Goal: Task Accomplishment & Management: Manage account settings

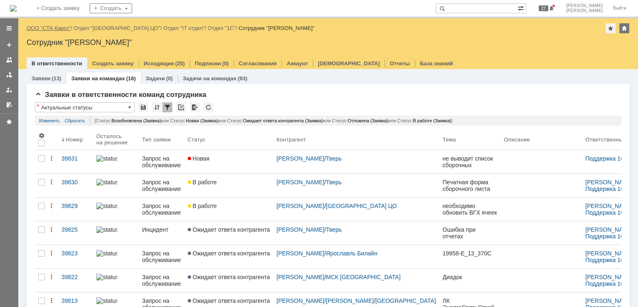
click at [61, 27] on link "ООО "СТА Карго"" at bounding box center [49, 28] width 44 height 6
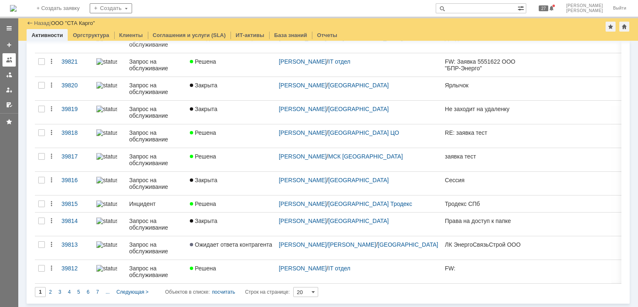
click at [12, 64] on link at bounding box center [8, 59] width 13 height 13
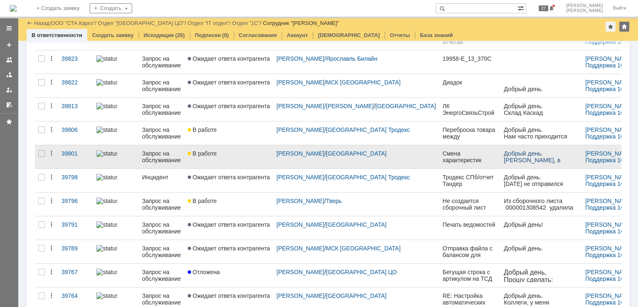
click at [244, 160] on link "В работе" at bounding box center [228, 156] width 89 height 23
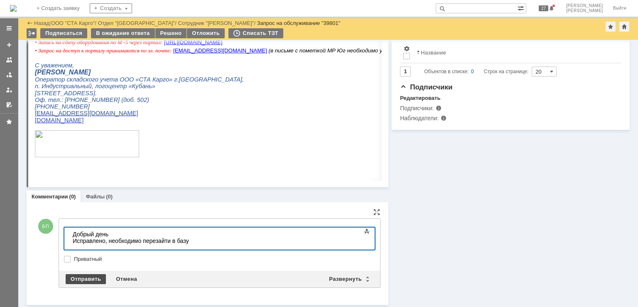
click at [73, 275] on div "Отправить" at bounding box center [86, 279] width 40 height 10
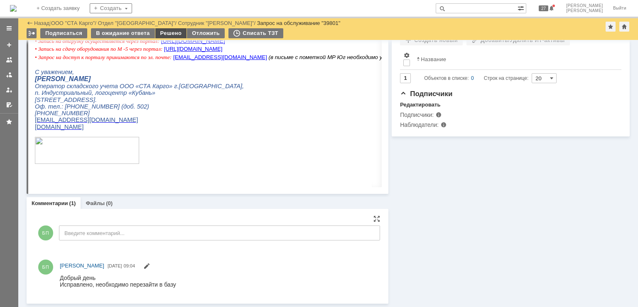
click at [166, 34] on div "Решено" at bounding box center [171, 33] width 32 height 10
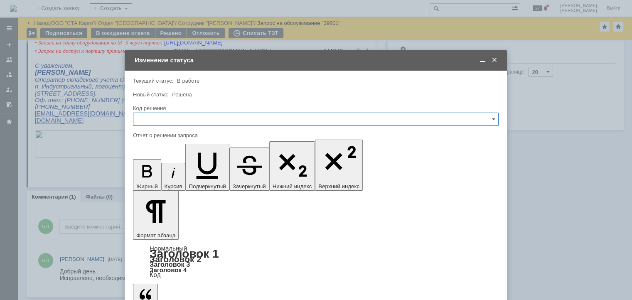
click at [173, 119] on input "text" at bounding box center [316, 119] width 366 height 13
click at [157, 225] on div "Решено" at bounding box center [315, 230] width 365 height 13
type input "Решено"
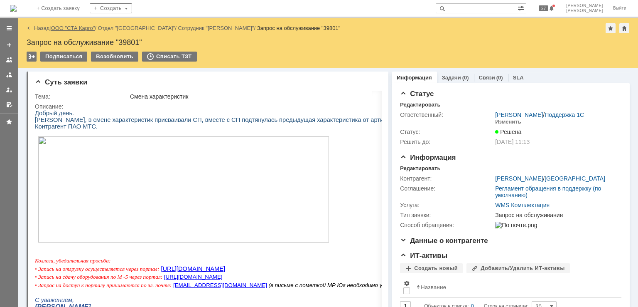
click at [67, 27] on link "ООО "СТА Карго"" at bounding box center [73, 28] width 44 height 6
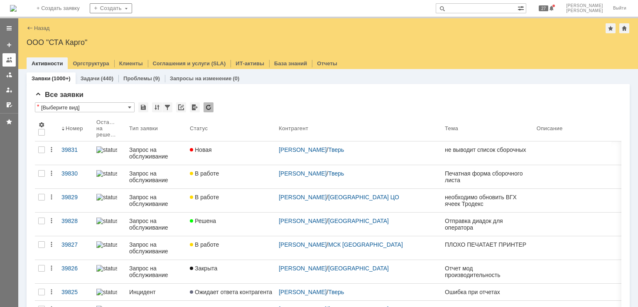
click at [12, 60] on link at bounding box center [8, 59] width 13 height 13
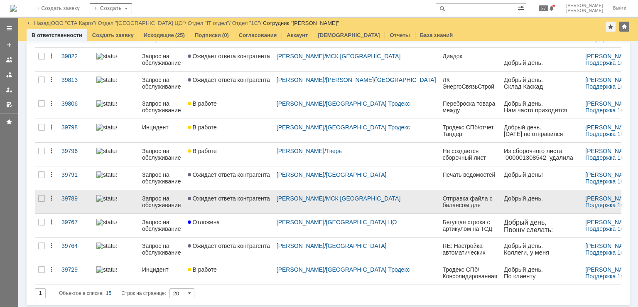
click at [249, 206] on link "Ожидает ответа контрагента" at bounding box center [228, 201] width 89 height 23
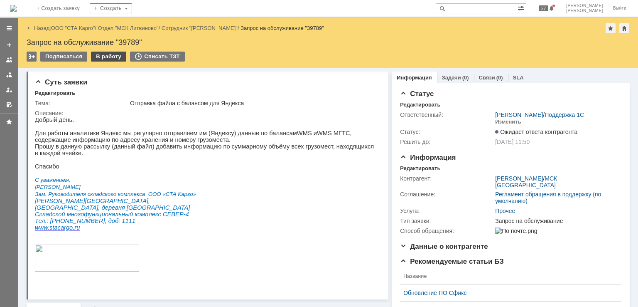
click at [109, 56] on div "В работу" at bounding box center [108, 57] width 35 height 10
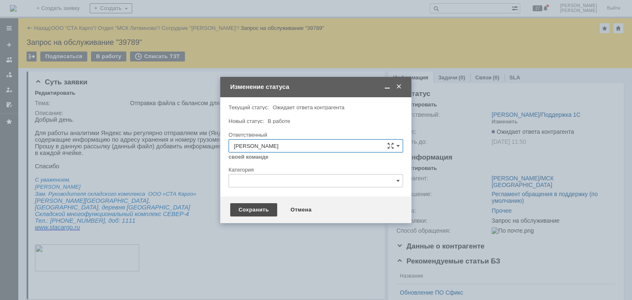
click at [256, 210] on div "Сохранить" at bounding box center [253, 209] width 47 height 13
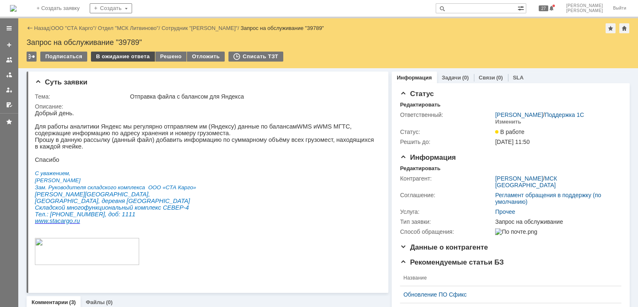
click at [131, 60] on div "В ожидание ответа" at bounding box center [123, 57] width 64 height 10
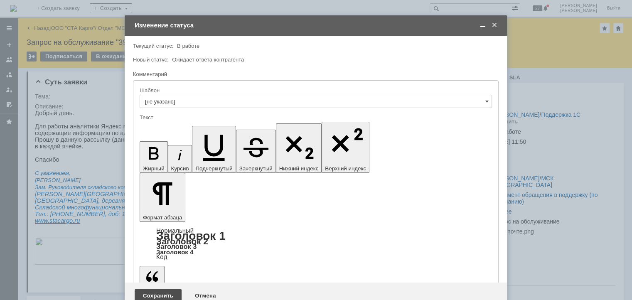
click at [159, 289] on div "Сохранить" at bounding box center [158, 295] width 47 height 13
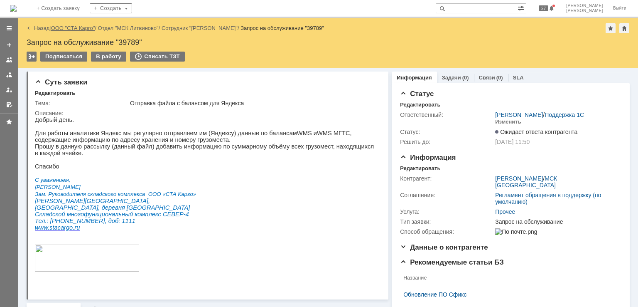
click at [76, 30] on link "ООО "СТА Карго"" at bounding box center [73, 28] width 44 height 6
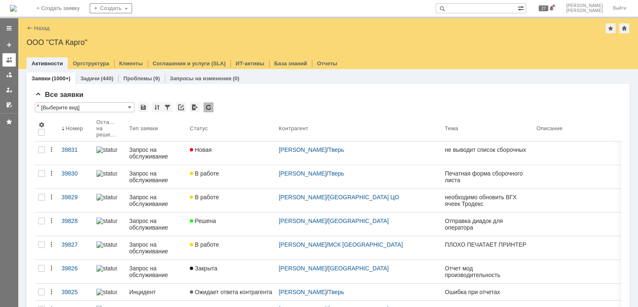
click at [10, 59] on div at bounding box center [9, 59] width 7 height 7
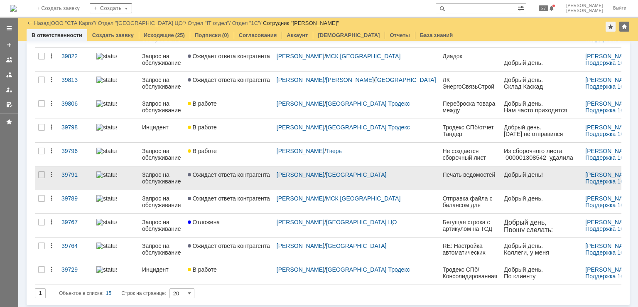
click at [243, 182] on link "Ожидает ответа контрагента" at bounding box center [228, 177] width 89 height 23
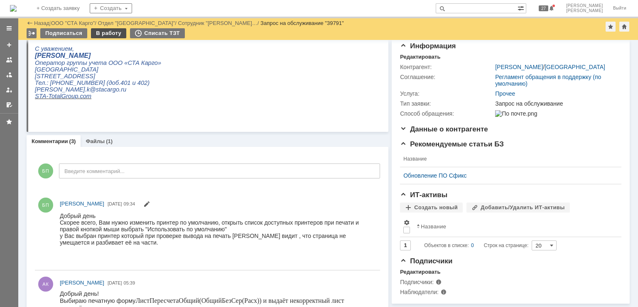
click at [107, 34] on div "В работу" at bounding box center [108, 33] width 35 height 10
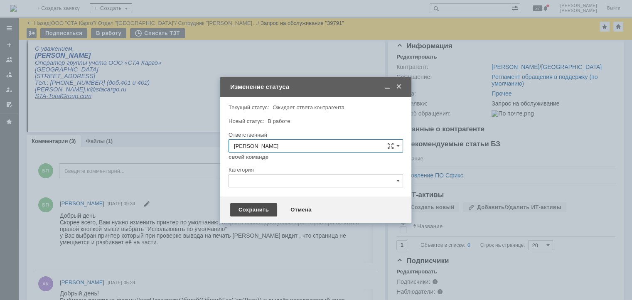
click at [249, 207] on div "Сохранить" at bounding box center [253, 209] width 47 height 13
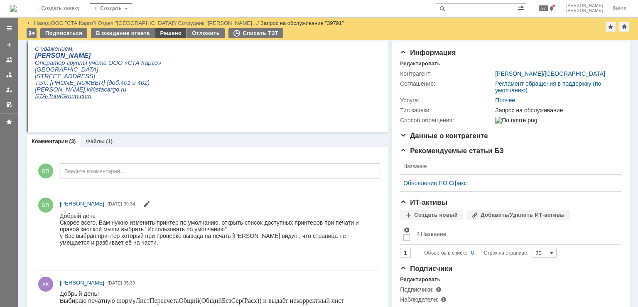
click at [164, 34] on div "Решено" at bounding box center [171, 33] width 32 height 10
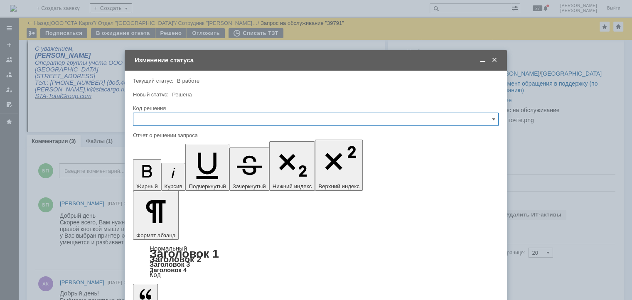
click at [201, 117] on input "text" at bounding box center [316, 119] width 366 height 13
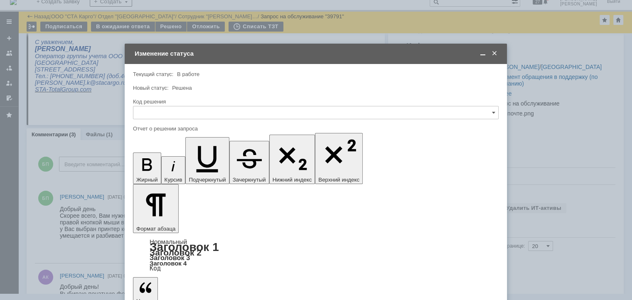
drag, startPoint x: 307, startPoint y: 70, endPoint x: 450, endPoint y: 71, distance: 142.9
drag, startPoint x: 495, startPoint y: 56, endPoint x: 285, endPoint y: 41, distance: 210.3
click at [495, 56] on span at bounding box center [494, 53] width 8 height 7
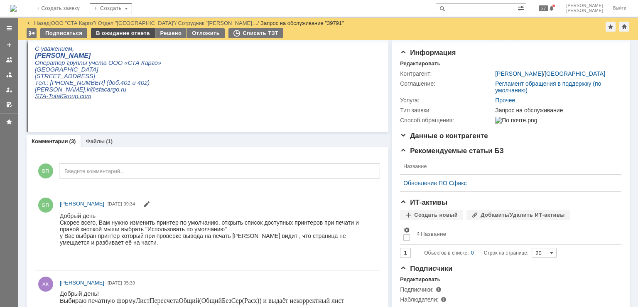
drag, startPoint x: 111, startPoint y: 30, endPoint x: 93, endPoint y: 41, distance: 20.7
click at [111, 30] on div "В ожидание ответа" at bounding box center [123, 33] width 64 height 10
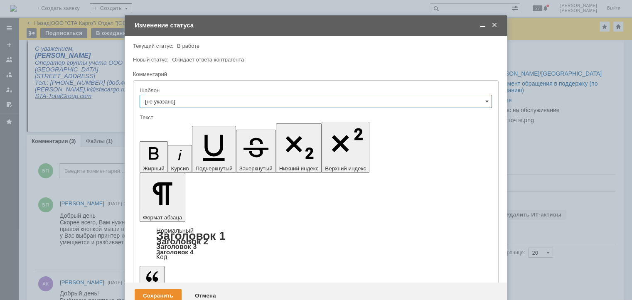
click at [213, 102] on input "[не указано]" at bounding box center [316, 101] width 352 height 13
click at [248, 160] on span "Закрываем "Ожидает ответа контрагента"" at bounding box center [315, 158] width 341 height 7
type input "Закрываем "Ожидает ответа контрагента""
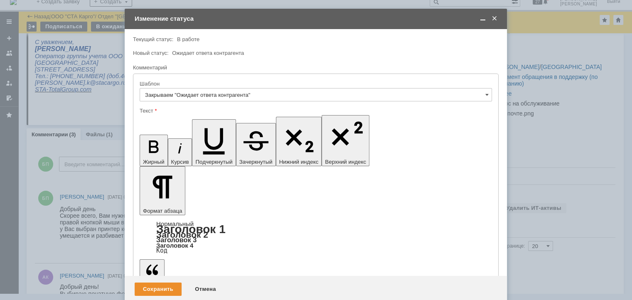
drag, startPoint x: 409, startPoint y: 2334, endPoint x: 142, endPoint y: 2305, distance: 268.7
copy div "В связи с отсутствием ответа на комментарий Ваша заявка перешла в статус "Решен…"
click at [204, 282] on div "Отмена" at bounding box center [206, 288] width 38 height 13
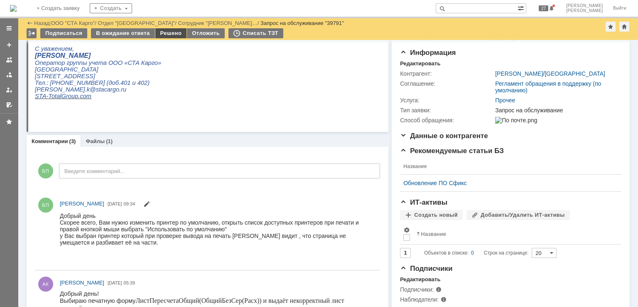
click at [169, 34] on div "Решено" at bounding box center [171, 33] width 32 height 10
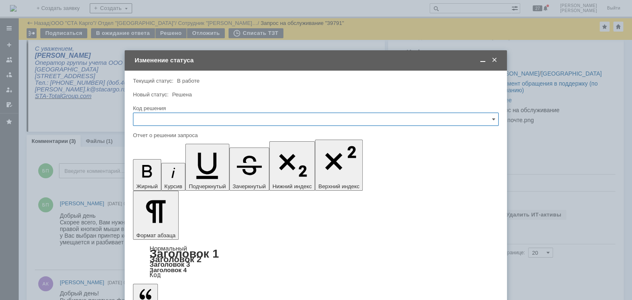
click at [209, 113] on div "Код решения" at bounding box center [316, 118] width 366 height 27
click at [203, 125] on input "text" at bounding box center [316, 119] width 366 height 13
click at [158, 230] on span "Решено" at bounding box center [315, 230] width 355 height 7
type input "Решено"
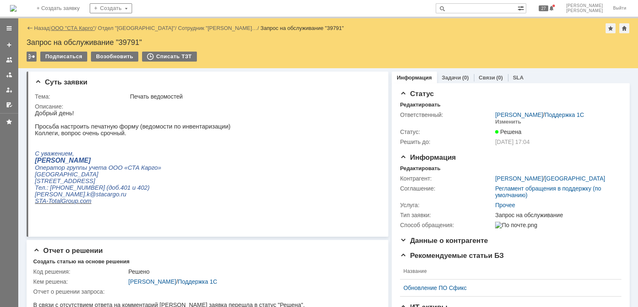
click at [65, 27] on link "ООО "СТА Карго"" at bounding box center [73, 28] width 44 height 6
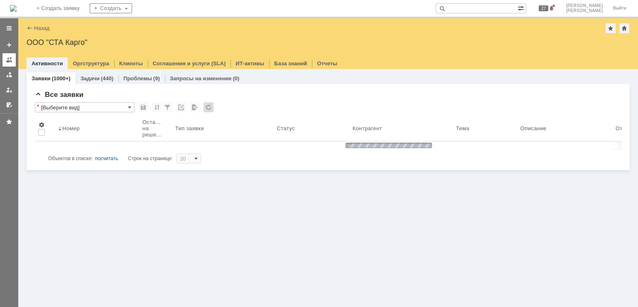
click at [13, 59] on link at bounding box center [8, 59] width 13 height 13
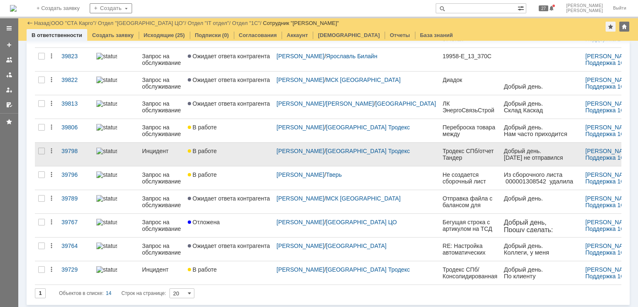
click at [243, 157] on link "В работе" at bounding box center [228, 153] width 89 height 23
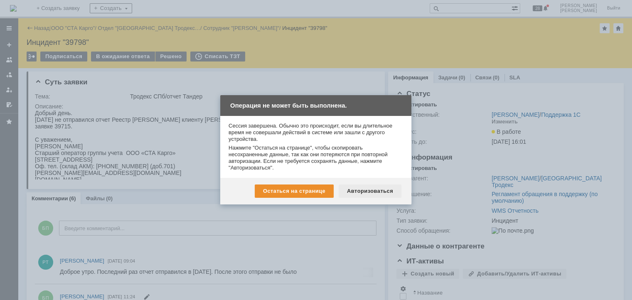
click at [364, 185] on div "Авторизоваться" at bounding box center [370, 190] width 63 height 13
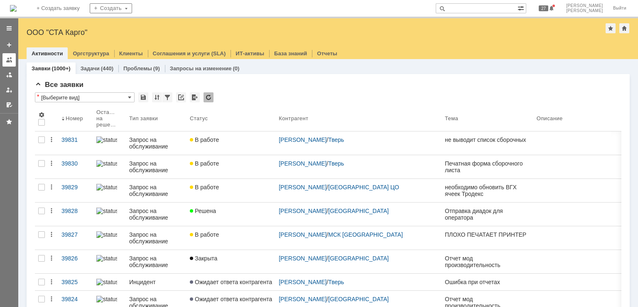
click at [10, 60] on div at bounding box center [9, 59] width 7 height 7
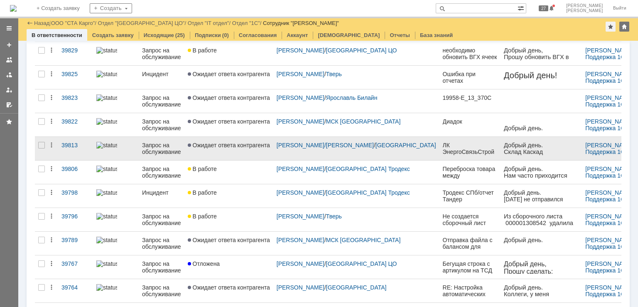
scroll to position [86, 0]
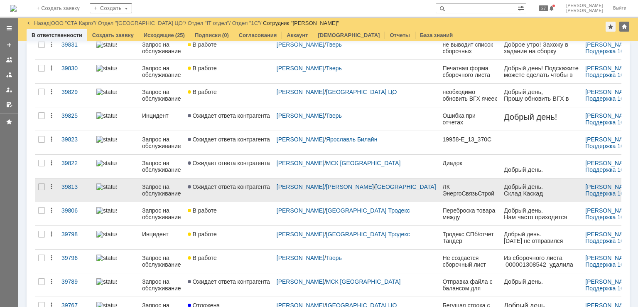
click at [254, 190] on link "Ожидает ответа контрагента" at bounding box center [228, 189] width 89 height 23
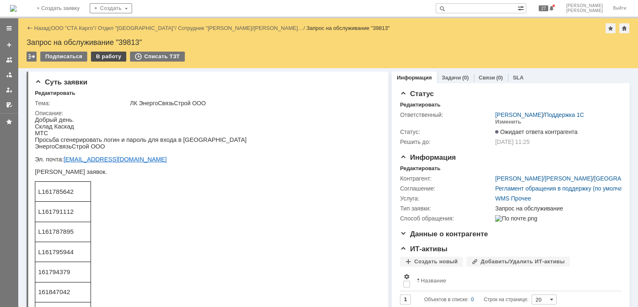
click at [112, 59] on div "В работу" at bounding box center [108, 57] width 35 height 10
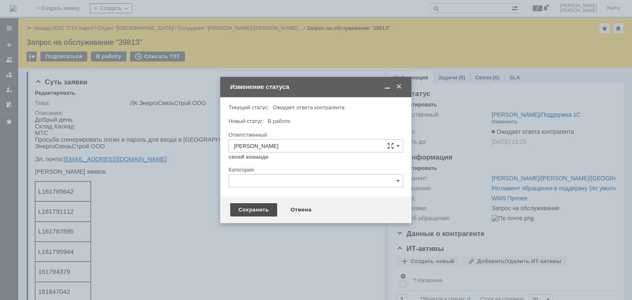
click at [249, 215] on div "Сохранить" at bounding box center [253, 209] width 47 height 13
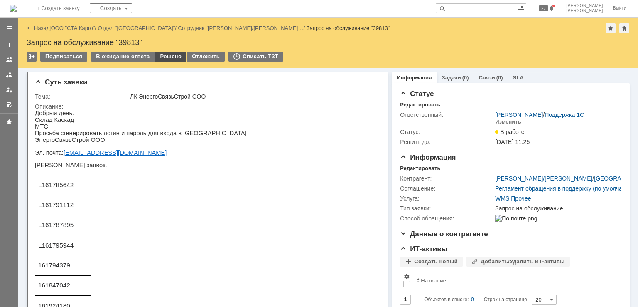
click at [162, 54] on div "Решено" at bounding box center [171, 57] width 32 height 10
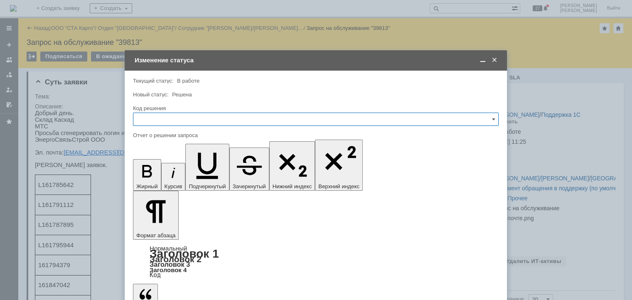
click at [222, 120] on input "text" at bounding box center [316, 119] width 366 height 13
click at [496, 56] on span at bounding box center [494, 59] width 8 height 7
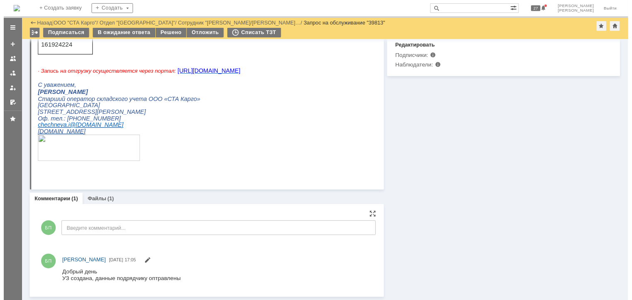
scroll to position [251, 0]
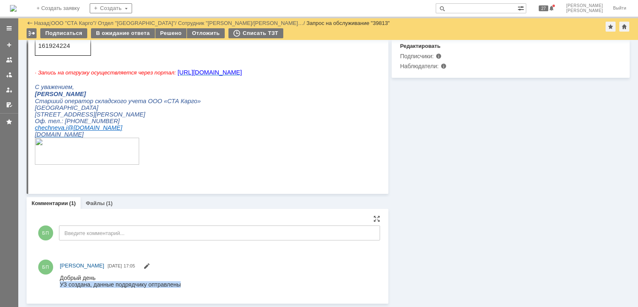
drag, startPoint x: 183, startPoint y: 284, endPoint x: 61, endPoint y: 286, distance: 122.1
click at [61, 286] on html "Добрый день УЗ создана, данные подрядчику оптравлены" at bounding box center [216, 280] width 313 height 13
copy div "УЗ создана, данные подрядчику оптравлены"
click at [162, 30] on div "Решено" at bounding box center [171, 33] width 32 height 10
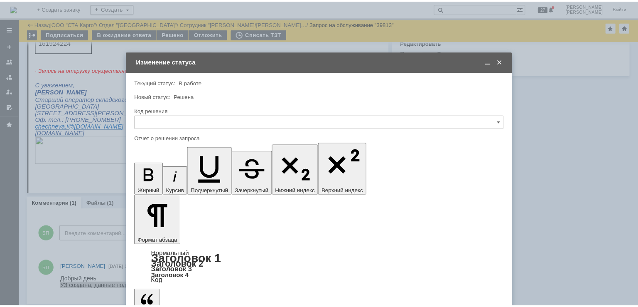
scroll to position [0, 0]
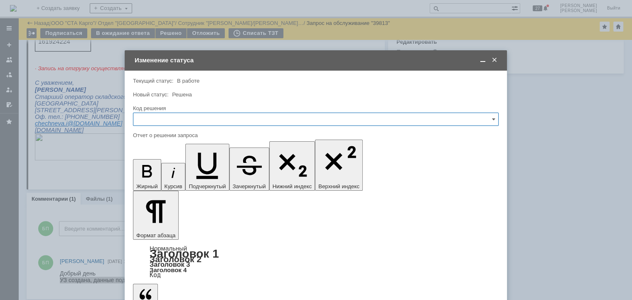
click at [244, 121] on input "text" at bounding box center [316, 119] width 366 height 13
drag, startPoint x: 163, startPoint y: 227, endPoint x: 168, endPoint y: 213, distance: 14.6
click at [163, 226] on div "Решено" at bounding box center [315, 230] width 365 height 13
type input "Решено"
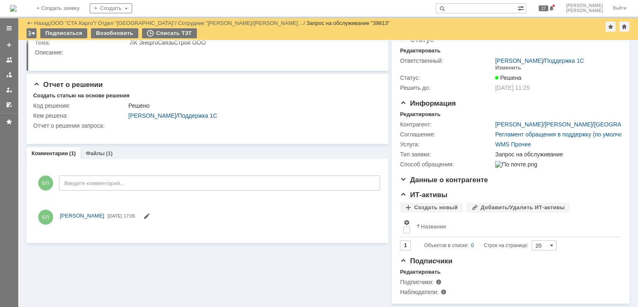
scroll to position [4, 0]
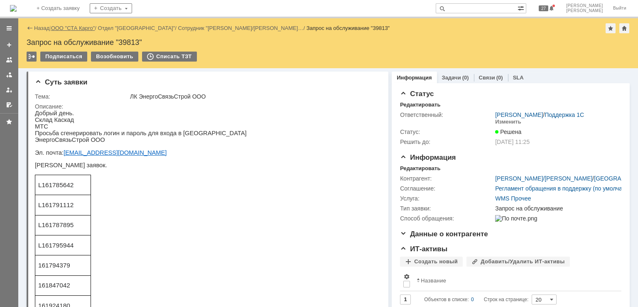
click at [68, 31] on link "ООО "СТА Карго"" at bounding box center [73, 28] width 44 height 6
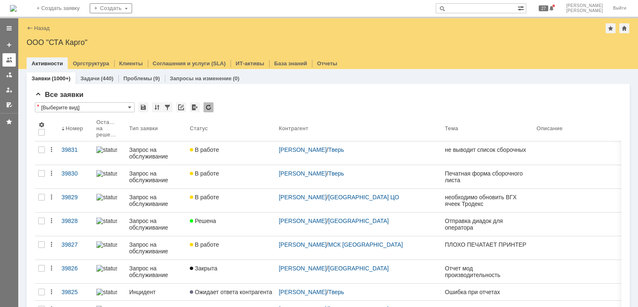
click at [9, 63] on div at bounding box center [9, 59] width 7 height 7
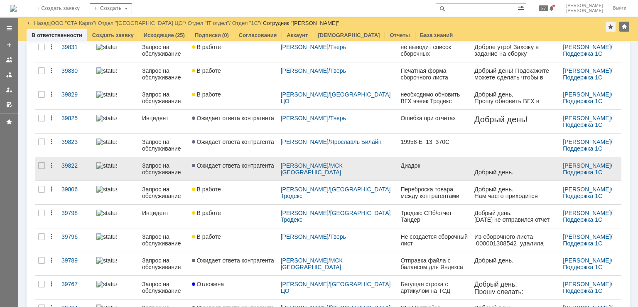
click at [243, 168] on link "Ожидает ответа контрагента" at bounding box center [233, 168] width 89 height 23
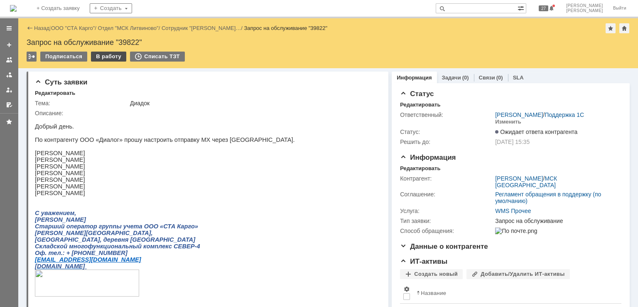
click at [111, 57] on div "В работу" at bounding box center [108, 57] width 35 height 10
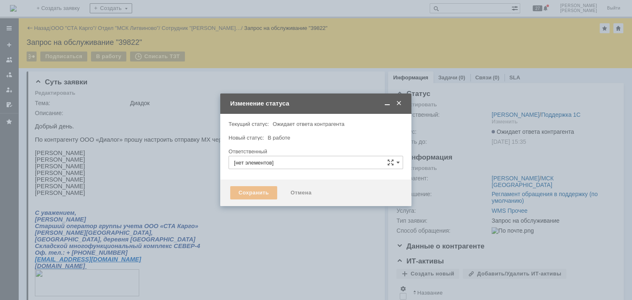
type input "[PERSON_NAME]"
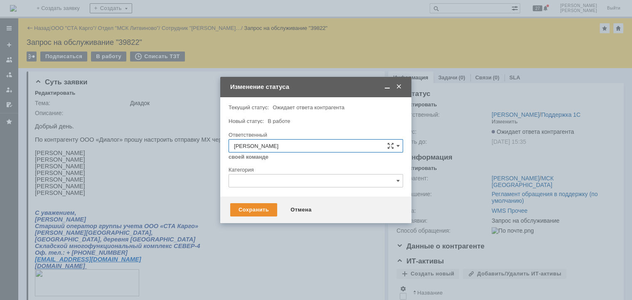
click at [399, 88] on span at bounding box center [399, 86] width 8 height 7
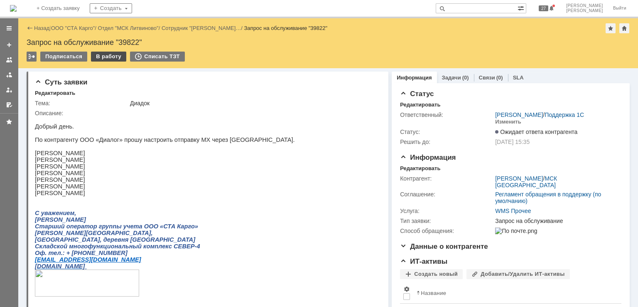
click at [115, 52] on div "В работу" at bounding box center [108, 57] width 35 height 10
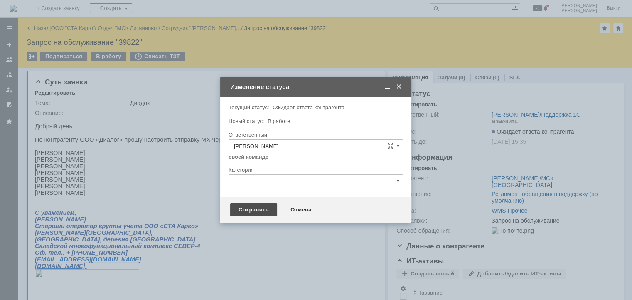
click at [260, 214] on div "Сохранить" at bounding box center [253, 209] width 47 height 13
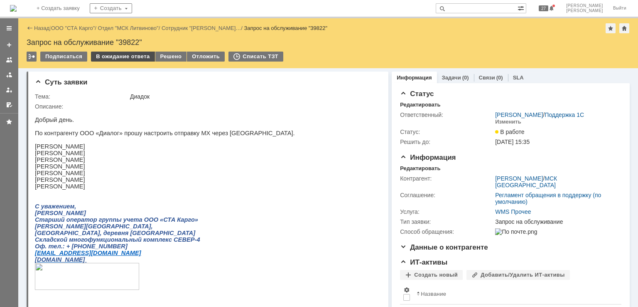
click at [135, 52] on div "В ожидание ответа" at bounding box center [123, 57] width 64 height 10
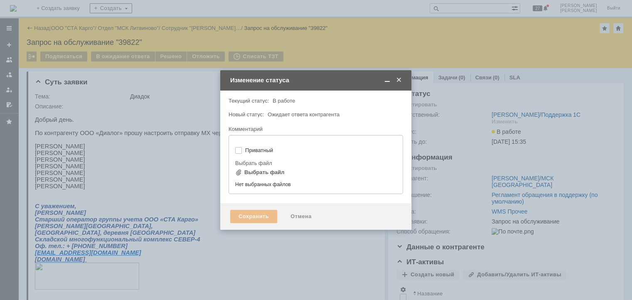
type input "[не указано]"
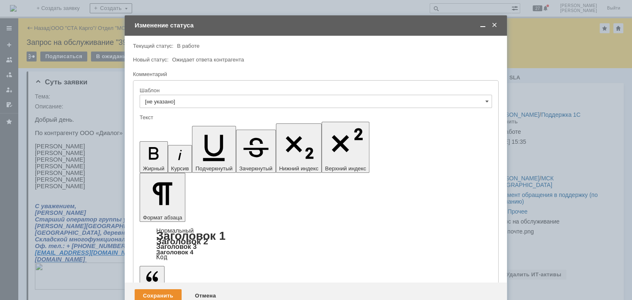
click at [155, 289] on div "Сохранить" at bounding box center [158, 295] width 47 height 13
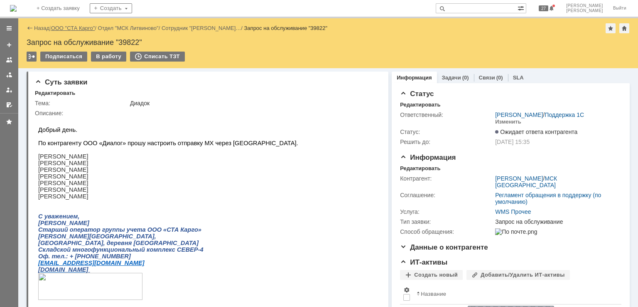
click at [70, 27] on link "ООО "СТА Карго"" at bounding box center [73, 28] width 44 height 6
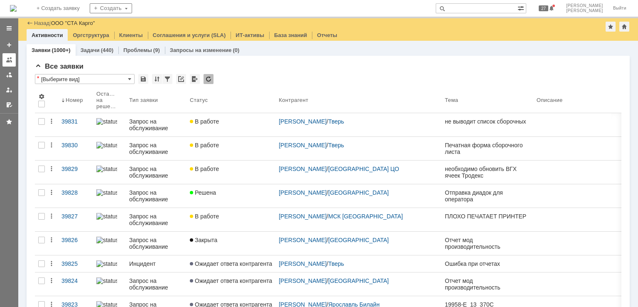
scroll to position [249, 0]
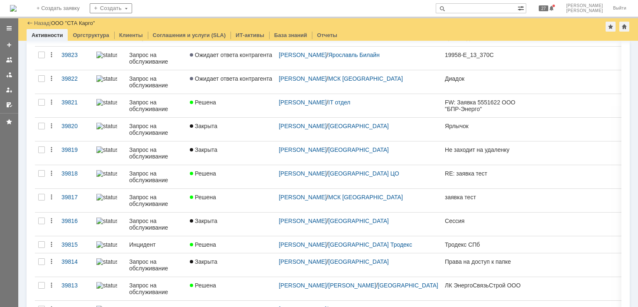
click at [12, 59] on div at bounding box center [9, 59] width 7 height 7
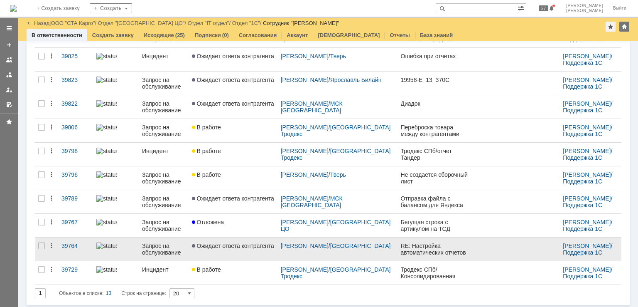
click at [251, 250] on link "Ожидает ответа контрагента" at bounding box center [233, 248] width 89 height 23
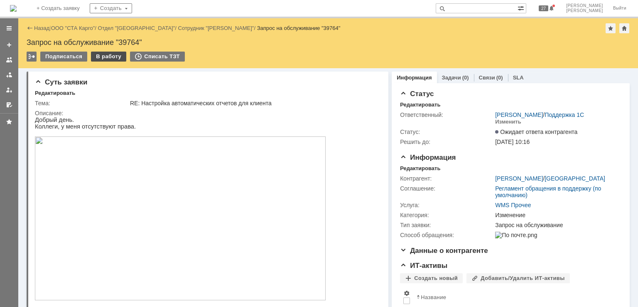
click at [108, 60] on div "В работу" at bounding box center [108, 57] width 35 height 10
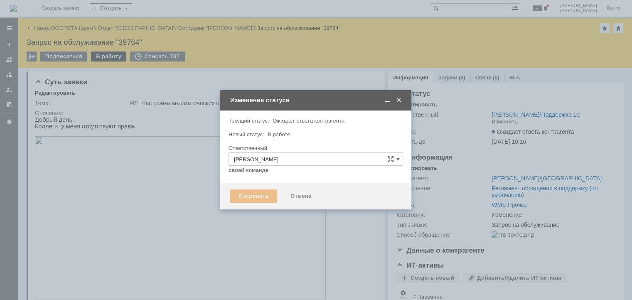
type input "Изменение"
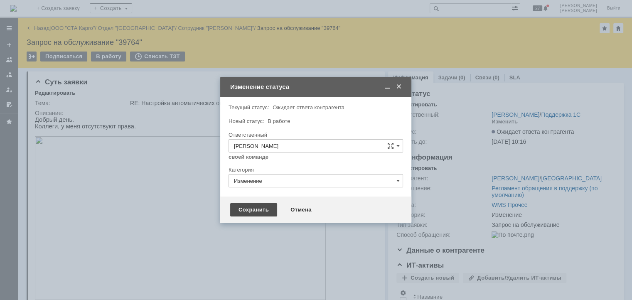
click at [250, 208] on div "Сохранить" at bounding box center [253, 209] width 47 height 13
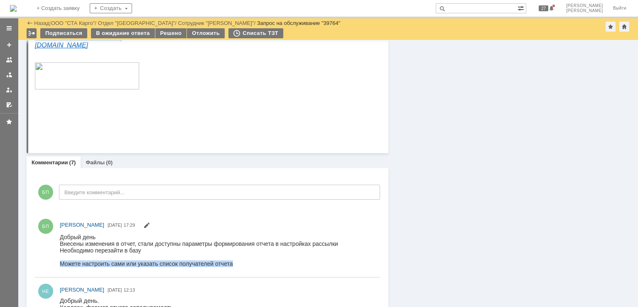
drag, startPoint x: 236, startPoint y: 261, endPoint x: 61, endPoint y: 266, distance: 175.0
click at [61, 266] on div "Можете настроить сами или указать список получателей отчета" at bounding box center [199, 263] width 278 height 7
copy div "Можете настроить сами или указать список получателей отчета"
click at [125, 32] on div "В ожидание ответа" at bounding box center [123, 33] width 64 height 10
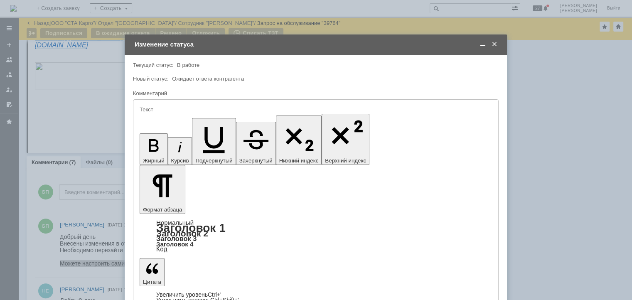
type input "[не указано]"
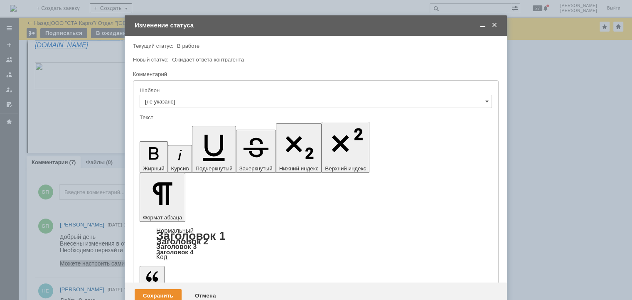
click at [480, 27] on span at bounding box center [483, 25] width 8 height 7
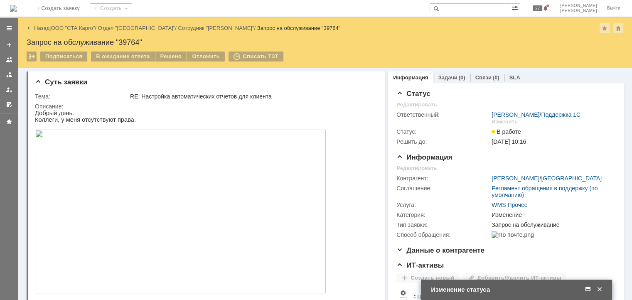
click at [587, 287] on span at bounding box center [588, 289] width 8 height 7
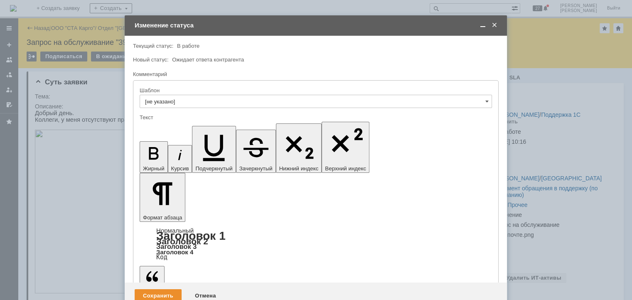
click at [174, 289] on div "Сохранить" at bounding box center [158, 295] width 47 height 13
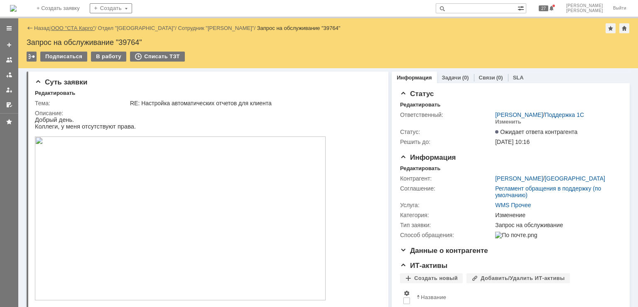
click at [88, 29] on link "ООО "СТА Карго"" at bounding box center [73, 28] width 44 height 6
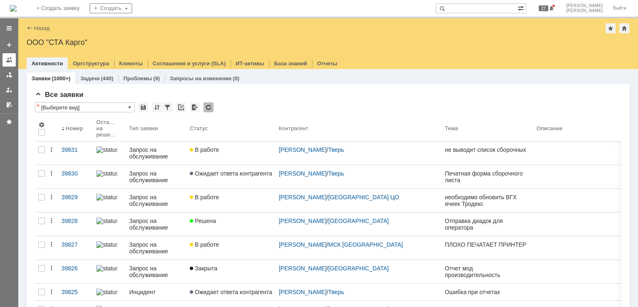
click at [7, 60] on div at bounding box center [9, 59] width 7 height 7
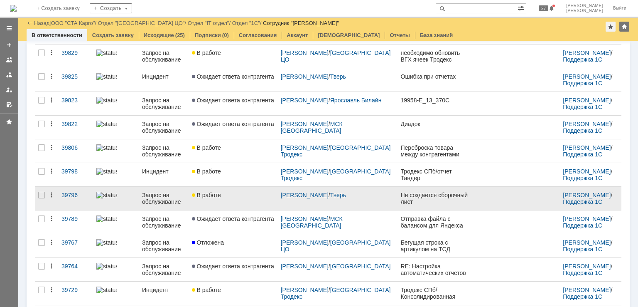
scroll to position [141, 0]
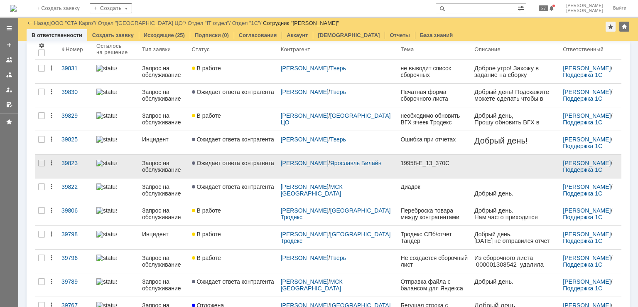
click at [251, 173] on link "Ожидает ответа контрагента" at bounding box center [233, 166] width 89 height 23
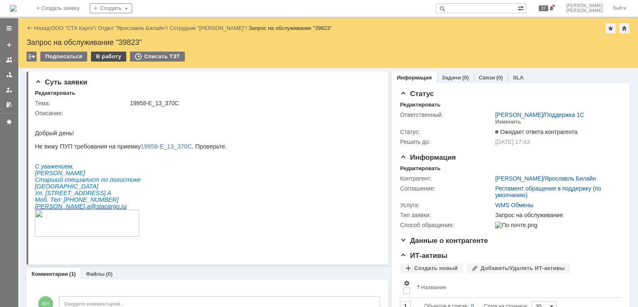
click at [106, 56] on div "В работу" at bounding box center [108, 57] width 35 height 10
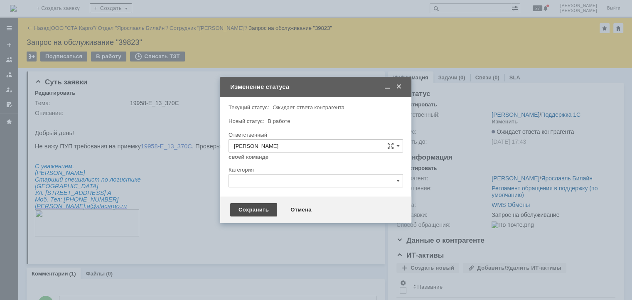
click at [263, 212] on div "Сохранить" at bounding box center [253, 209] width 47 height 13
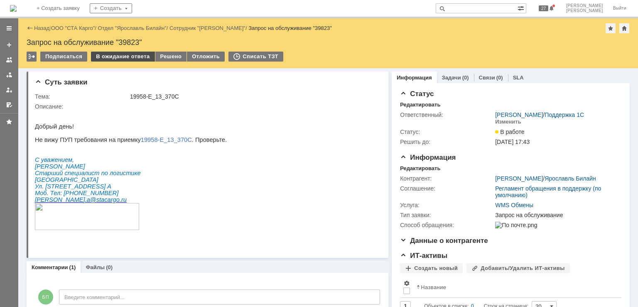
click at [115, 58] on div "В ожидание ответа" at bounding box center [123, 57] width 64 height 10
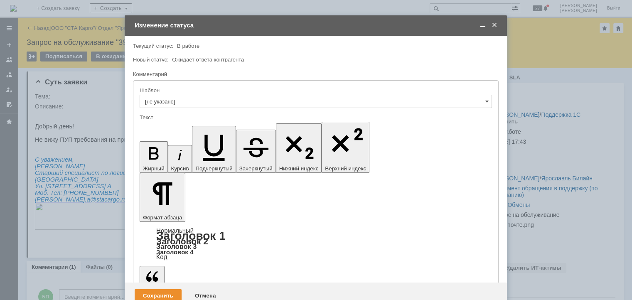
click at [158, 289] on div "Сохранить" at bounding box center [158, 295] width 47 height 13
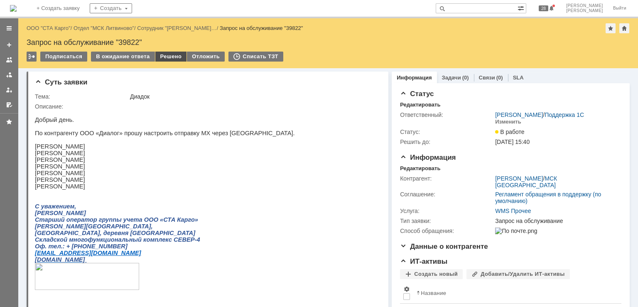
click at [166, 57] on div "Решено" at bounding box center [171, 57] width 32 height 10
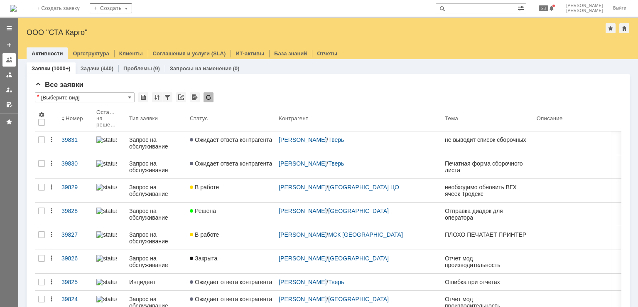
click at [7, 61] on div at bounding box center [9, 59] width 7 height 7
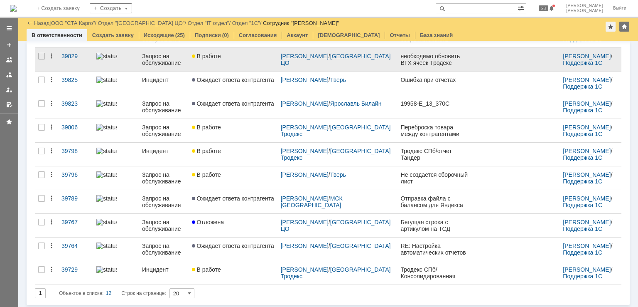
scroll to position [121, 0]
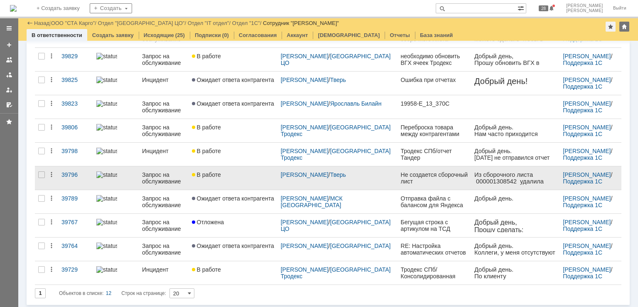
click at [256, 180] on link "В работе" at bounding box center [233, 177] width 89 height 23
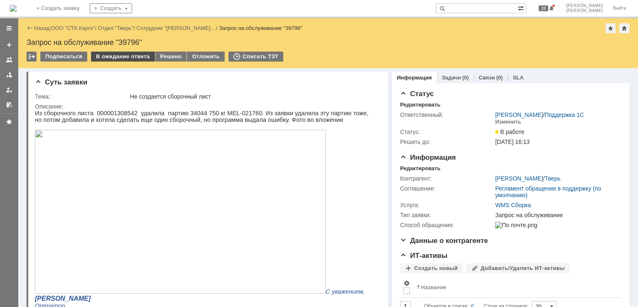
click at [141, 58] on div "В ожидание ответа" at bounding box center [123, 57] width 64 height 10
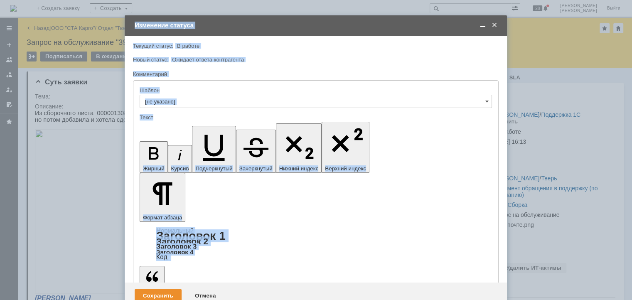
drag, startPoint x: 290, startPoint y: 2554, endPoint x: 322, endPoint y: 2317, distance: 239.4
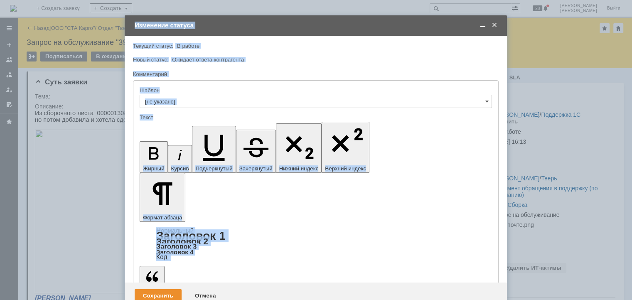
drag, startPoint x: 312, startPoint y: 2556, endPoint x: 238, endPoint y: 2336, distance: 231.2
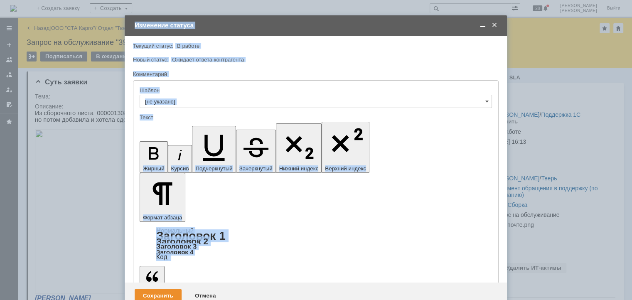
drag, startPoint x: 300, startPoint y: 2553, endPoint x: 220, endPoint y: 2323, distance: 242.8
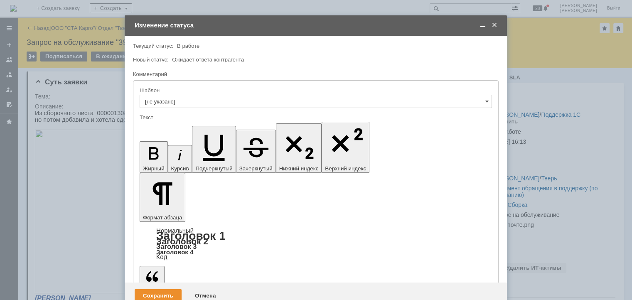
click at [480, 25] on span at bounding box center [483, 25] width 8 height 7
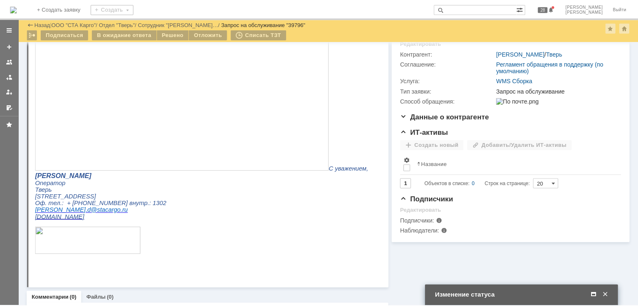
scroll to position [66, 0]
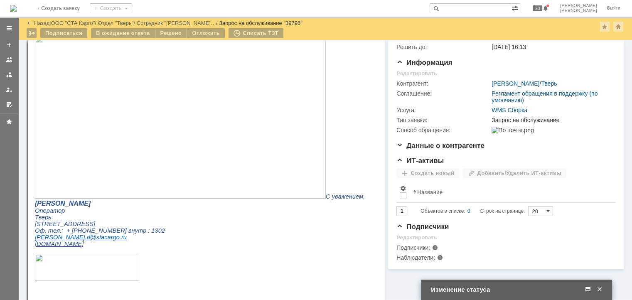
click at [587, 287] on span at bounding box center [588, 289] width 8 height 7
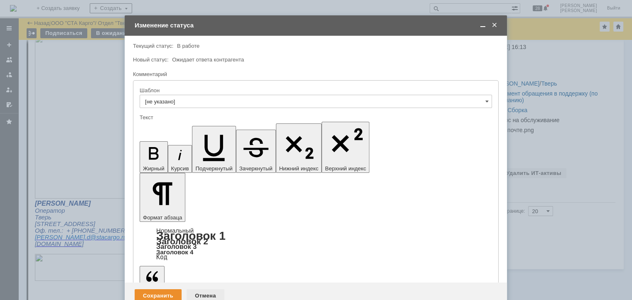
click at [201, 289] on div "Отмена" at bounding box center [206, 295] width 38 height 13
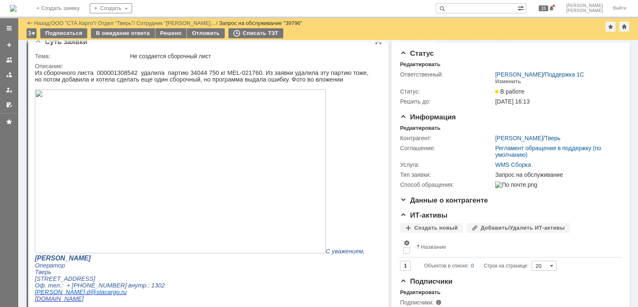
scroll to position [0, 0]
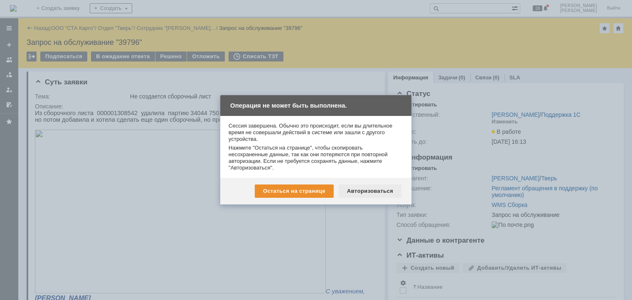
drag, startPoint x: 363, startPoint y: 189, endPoint x: 329, endPoint y: 79, distance: 115.8
click at [363, 189] on div "Авторизоваться" at bounding box center [370, 190] width 63 height 13
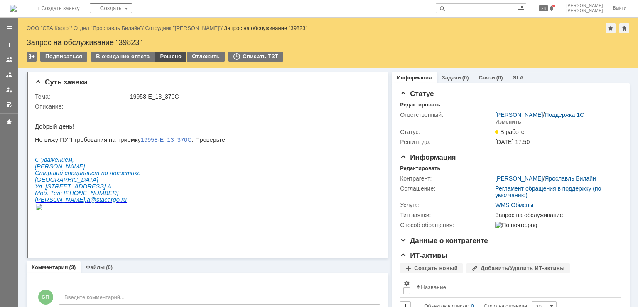
click at [169, 57] on div "Решено" at bounding box center [171, 57] width 32 height 10
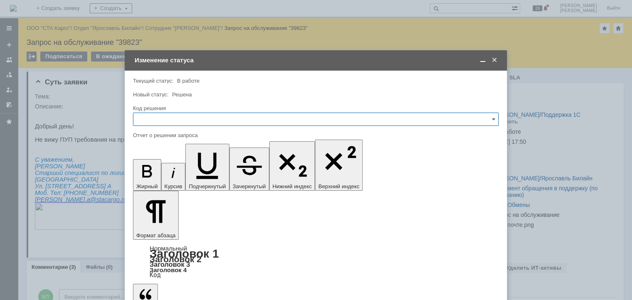
click at [198, 122] on input "text" at bounding box center [316, 119] width 366 height 13
click at [165, 225] on div "Решено" at bounding box center [315, 230] width 365 height 13
type input "Решено"
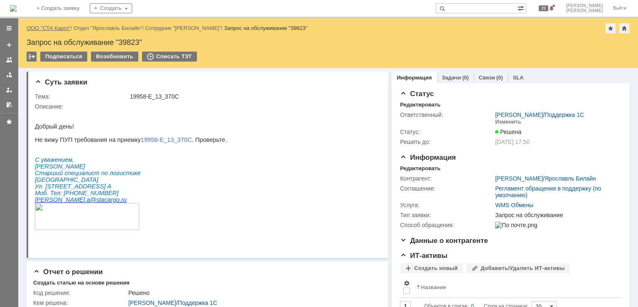
click at [57, 26] on link "ООО "СТА Карго"" at bounding box center [49, 28] width 44 height 6
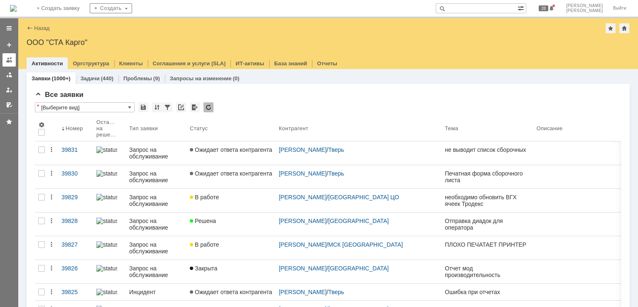
click at [14, 58] on link at bounding box center [8, 59] width 13 height 13
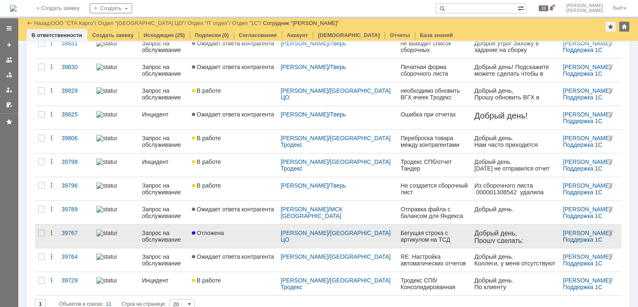
scroll to position [98, 0]
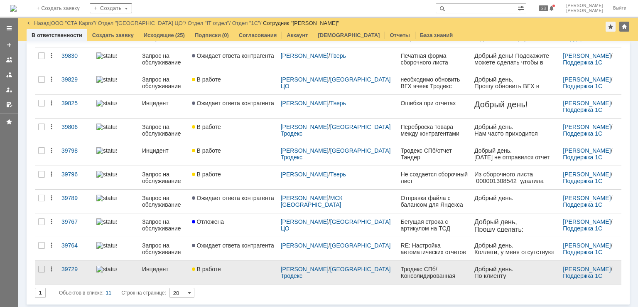
click at [256, 268] on div "В работе" at bounding box center [233, 268] width 82 height 7
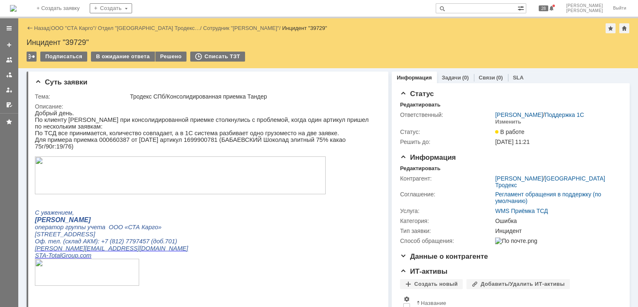
click at [76, 40] on div "Инцидент "39729"" at bounding box center [328, 42] width 603 height 8
copy div "39729"
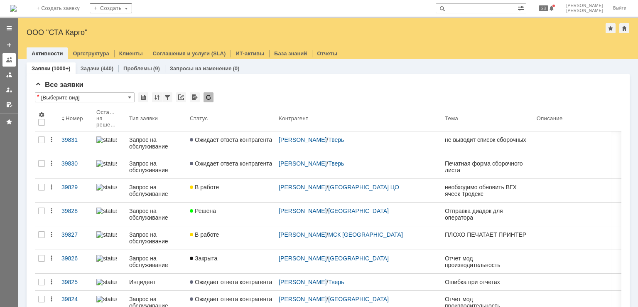
click at [13, 57] on link at bounding box center [8, 59] width 13 height 13
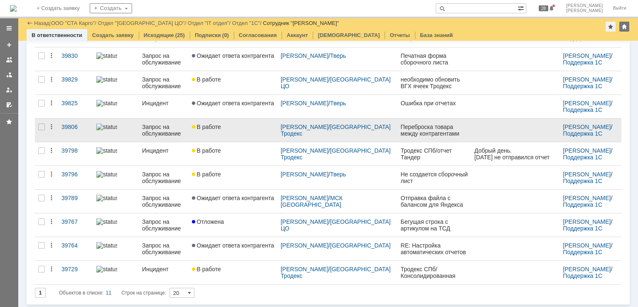
click at [241, 130] on link "В работе" at bounding box center [233, 129] width 89 height 23
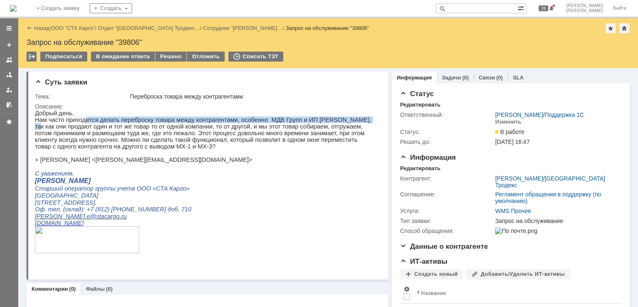
drag, startPoint x: 85, startPoint y: 122, endPoint x: 341, endPoint y: 120, distance: 255.9
click at [341, 120] on p "Нам часто приходится делать переброску товара между контрагентами, особенно МДВ…" at bounding box center [204, 132] width 339 height 33
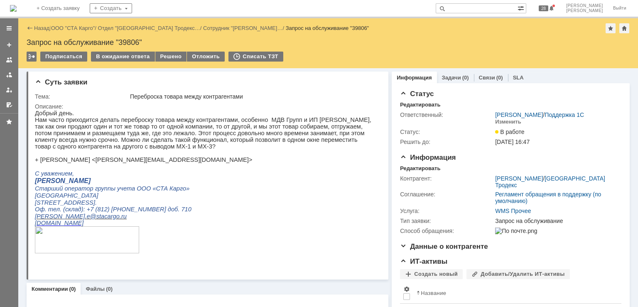
click at [336, 130] on p "Нам часто приходится делать переброску товара между контрагентами, особенно МДВ…" at bounding box center [204, 132] width 339 height 33
drag, startPoint x: 164, startPoint y: 141, endPoint x: 332, endPoint y: 140, distance: 168.7
click at [332, 140] on p "Нам часто приходится делать переброску товара между контрагентами, особенно МДВ…" at bounding box center [204, 132] width 339 height 33
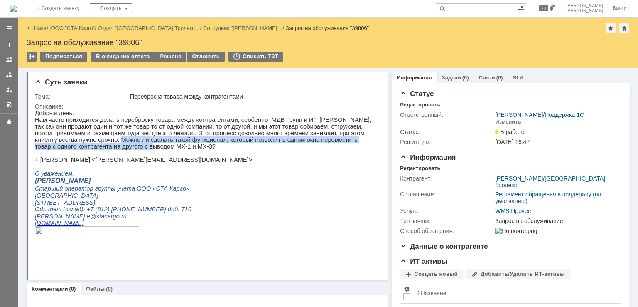
click at [359, 138] on p "Нам часто приходится делать переброску товара между контрагентами, особенно МДВ…" at bounding box center [204, 132] width 339 height 33
click at [359, 142] on p "Нам часто приходится делать переброску товара между контрагентами, особенно МДВ…" at bounding box center [204, 132] width 339 height 33
click at [346, 140] on p "Нам часто приходится делать переброску товара между контрагентами, особенно МДВ…" at bounding box center [204, 132] width 339 height 33
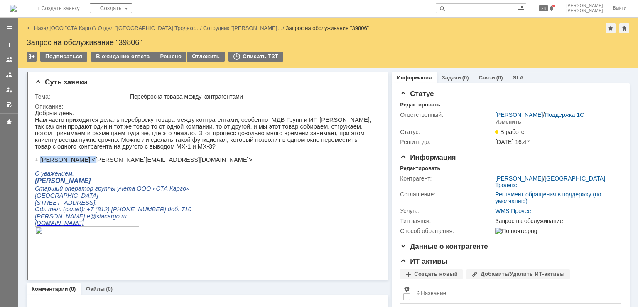
drag, startPoint x: 81, startPoint y: 165, endPoint x: 40, endPoint y: 165, distance: 41.1
click at [40, 163] on p "+ Никитина Елена <nikitina.el@stacargo.ru>" at bounding box center [204, 159] width 339 height 7
click at [75, 163] on p "+ Никитина Елена <nikitina.el@stacargo.ru>" at bounding box center [204, 159] width 339 height 7
drag, startPoint x: 81, startPoint y: 166, endPoint x: 40, endPoint y: 162, distance: 41.3
click at [40, 162] on p "+ Никитина Елена <nikitina.el@stacargo.ru>" at bounding box center [204, 159] width 339 height 7
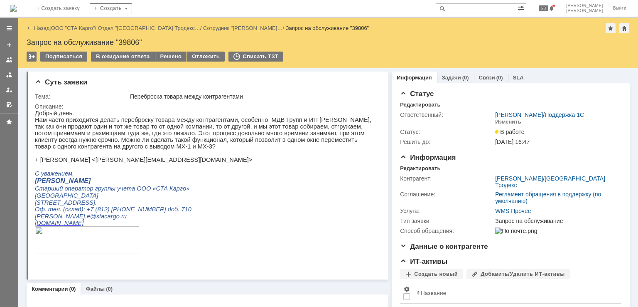
click at [73, 177] on p "С уважением," at bounding box center [204, 172] width 339 height 7
click at [78, 163] on p "+ Никитина Елена <nikitina.el@stacargo.ru>" at bounding box center [204, 159] width 339 height 7
click at [49, 163] on p "+ Никитина Елена <nikitina.el@stacargo.ru>" at bounding box center [204, 159] width 339 height 7
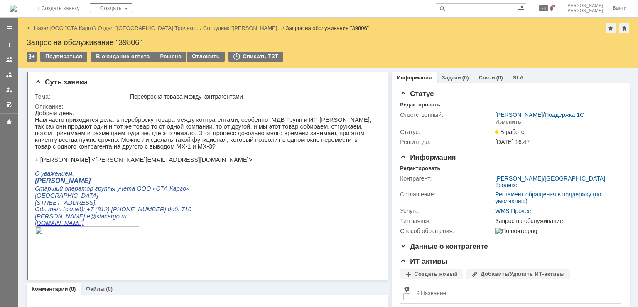
click at [76, 169] on p at bounding box center [204, 166] width 339 height 7
click at [71, 163] on p "+ [PERSON_NAME] <[PERSON_NAME][EMAIL_ADDRESS][DOMAIN_NAME]>" at bounding box center [204, 159] width 339 height 7
click at [56, 163] on p "+ [PERSON_NAME] <[PERSON_NAME][EMAIL_ADDRESS][DOMAIN_NAME]>" at bounding box center [204, 159] width 339 height 7
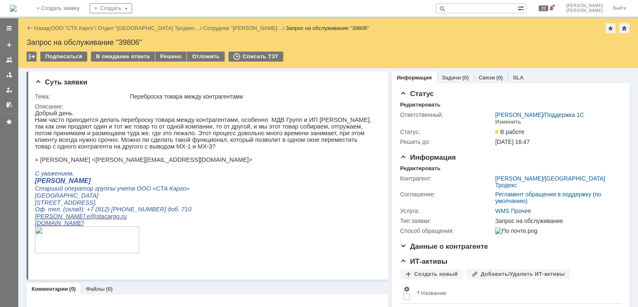
drag, startPoint x: 131, startPoint y: 184, endPoint x: 128, endPoint y: 181, distance: 4.4
click at [130, 184] on p "[PERSON_NAME]" at bounding box center [204, 180] width 339 height 7
click at [249, 150] on p "Нам часто приходится делать переброску товара между контрагентами, особенно МДВ…" at bounding box center [204, 132] width 339 height 33
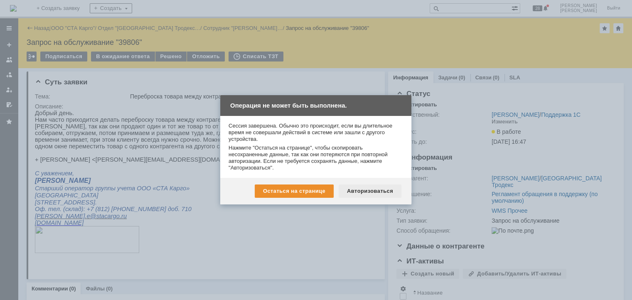
click at [378, 191] on div "Авторизоваться" at bounding box center [370, 190] width 63 height 13
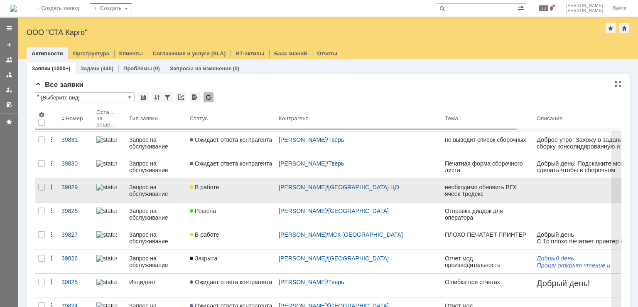
click at [239, 190] on div "В работе" at bounding box center [231, 187] width 82 height 7
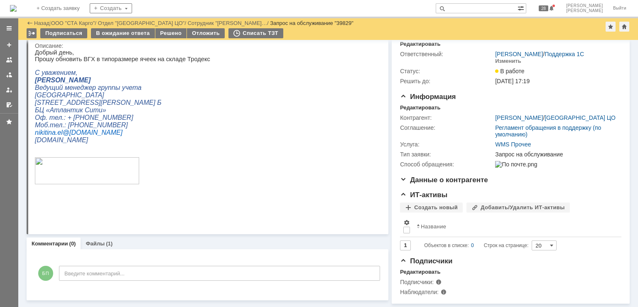
scroll to position [44, 0]
click at [104, 237] on div "Файлы (1)" at bounding box center [99, 243] width 37 height 12
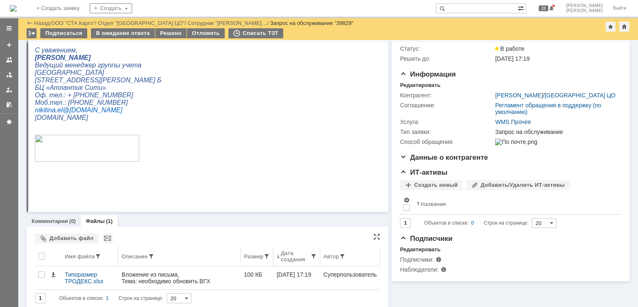
scroll to position [61, 0]
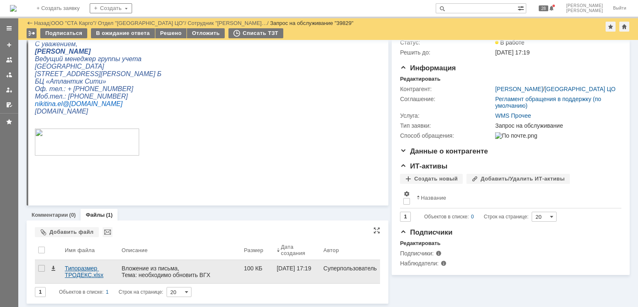
click at [94, 274] on div "Типоразмер ТРОДЕКС.xlsx" at bounding box center [90, 271] width 50 height 13
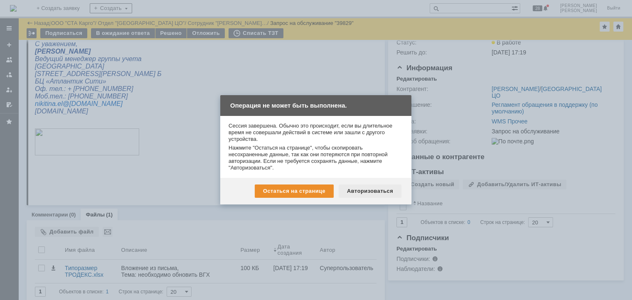
click at [372, 188] on div "Авторизоваться" at bounding box center [370, 190] width 63 height 13
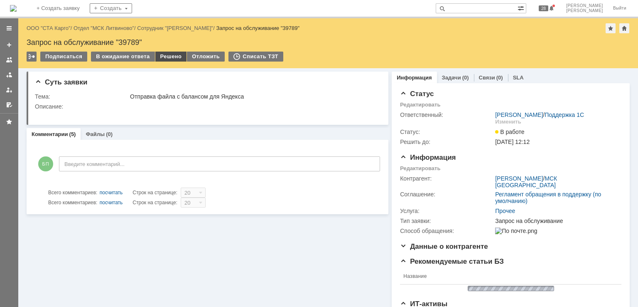
click at [164, 54] on div "Решено" at bounding box center [171, 57] width 32 height 10
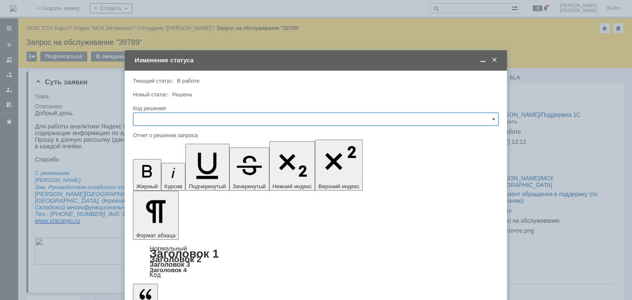
click at [207, 118] on input "text" at bounding box center [316, 119] width 366 height 13
click at [150, 224] on div "Решено" at bounding box center [315, 230] width 365 height 13
type input "Решено"
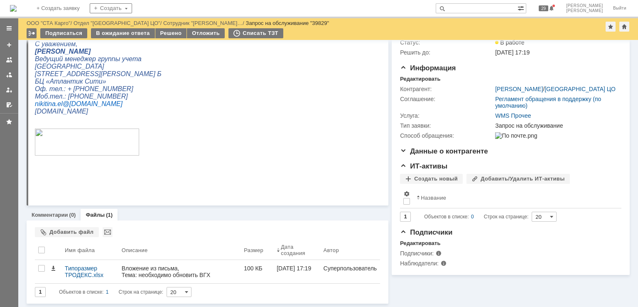
scroll to position [61, 0]
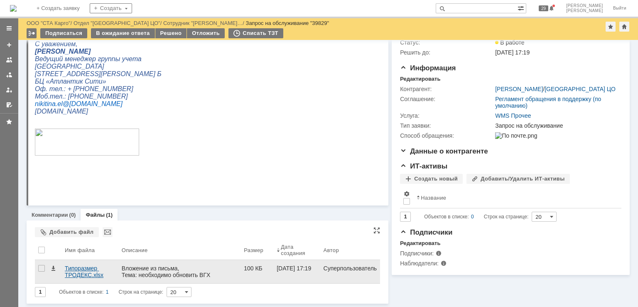
click at [93, 278] on div "Типоразмер ТРОДЕКС.xlsx" at bounding box center [89, 271] width 57 height 23
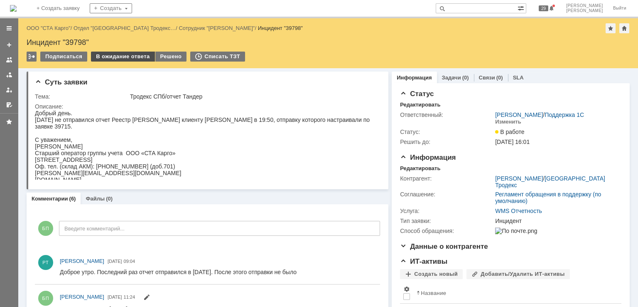
click at [124, 57] on div "В ожидание ответа" at bounding box center [123, 57] width 64 height 10
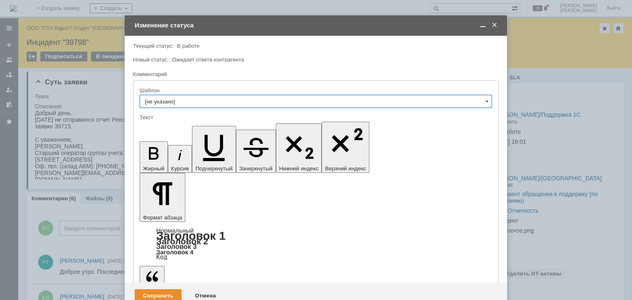
click at [494, 23] on span at bounding box center [494, 25] width 8 height 7
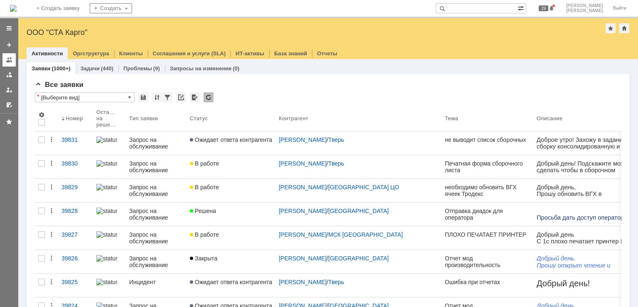
click at [7, 59] on div at bounding box center [9, 59] width 7 height 7
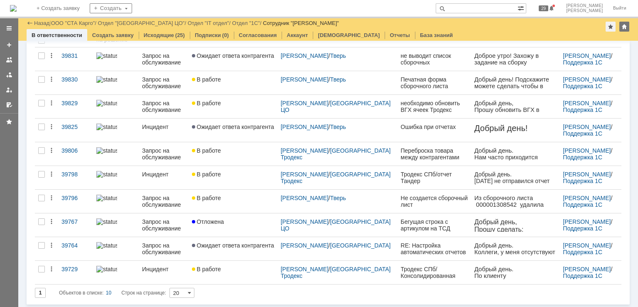
click at [243, 270] on div "В работе" at bounding box center [233, 268] width 82 height 7
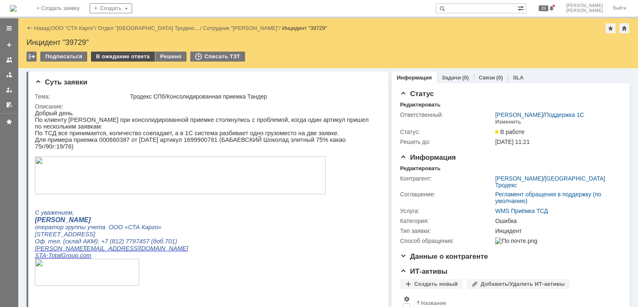
click at [120, 52] on div "В ожидание ответа" at bounding box center [123, 57] width 64 height 10
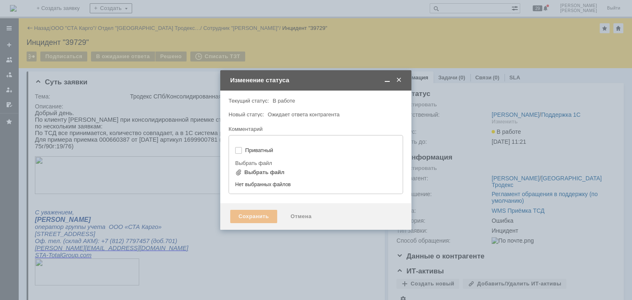
type input "[не указано]"
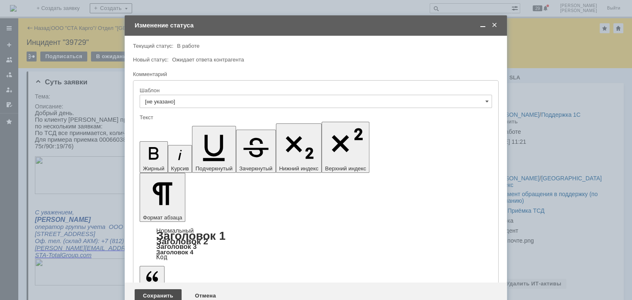
click at [155, 289] on div "Сохранить" at bounding box center [158, 295] width 47 height 13
